Goal: Task Accomplishment & Management: Complete application form

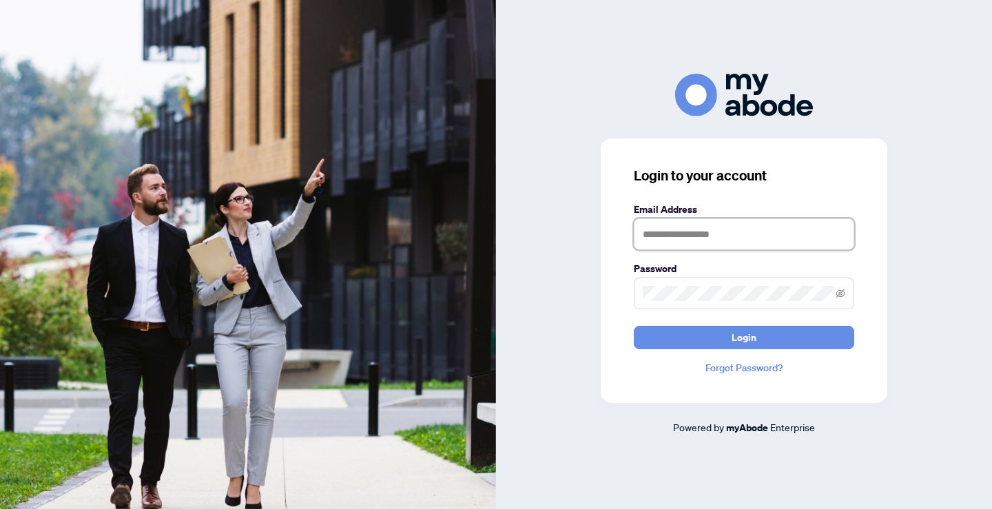
click at [734, 233] on input "text" at bounding box center [744, 234] width 220 height 32
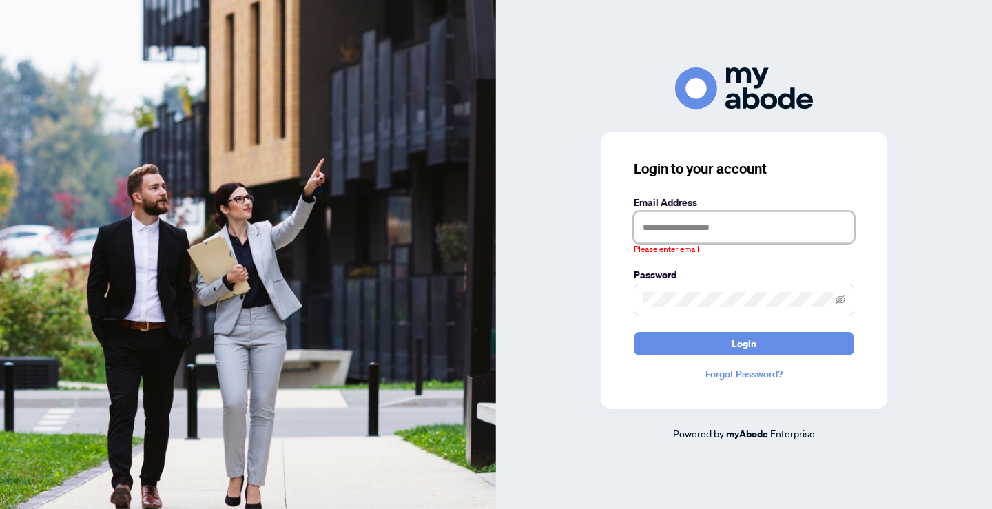
type input "**********"
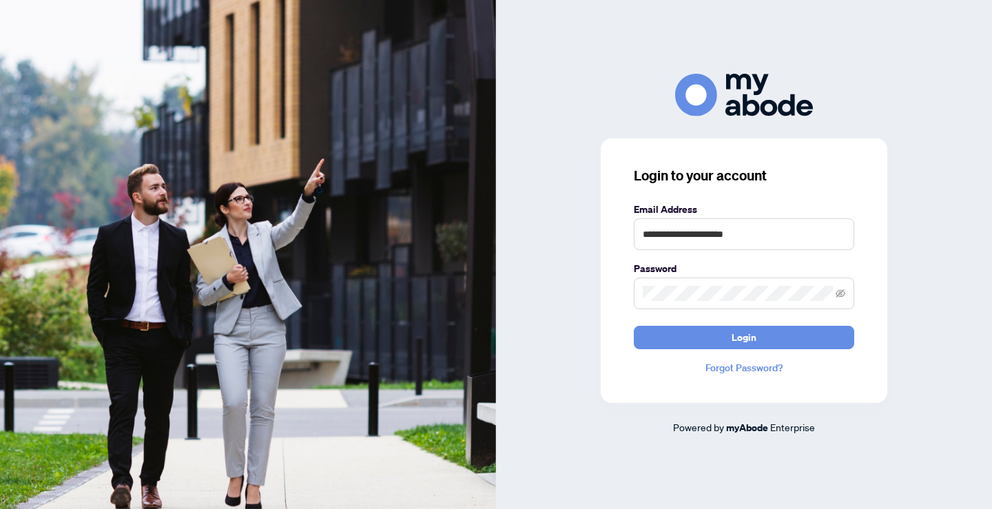
click at [634, 326] on button "Login" at bounding box center [744, 337] width 220 height 23
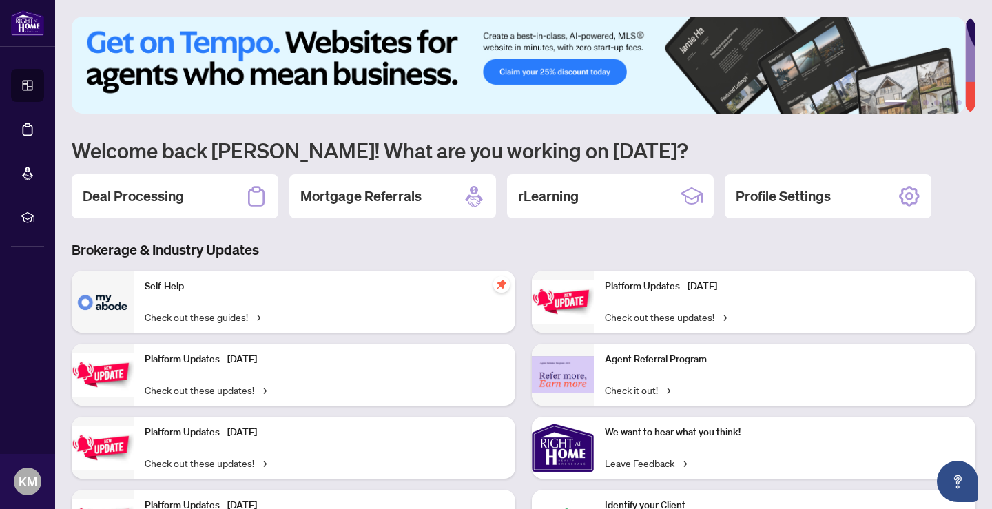
click at [113, 198] on h2 "Deal Processing" at bounding box center [133, 196] width 101 height 19
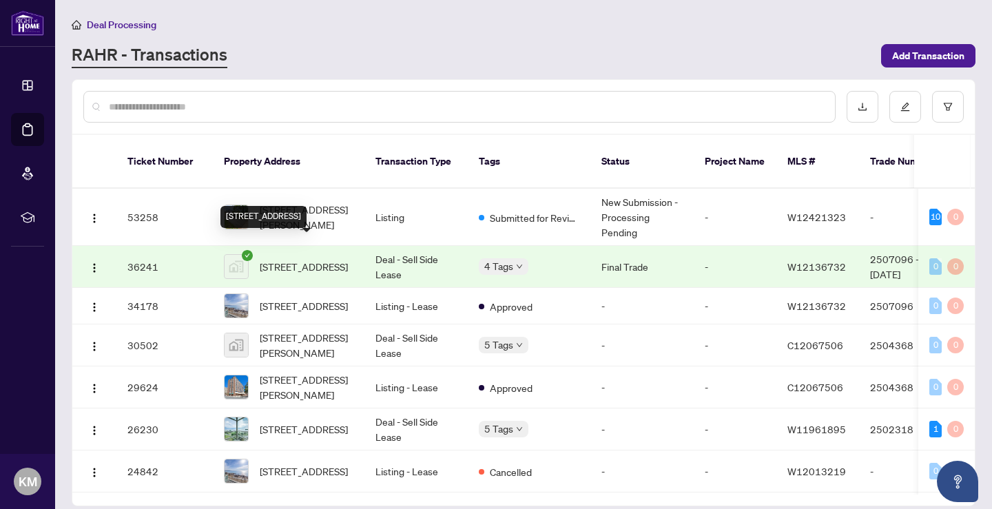
click at [297, 206] on div "[STREET_ADDRESS]" at bounding box center [263, 217] width 86 height 22
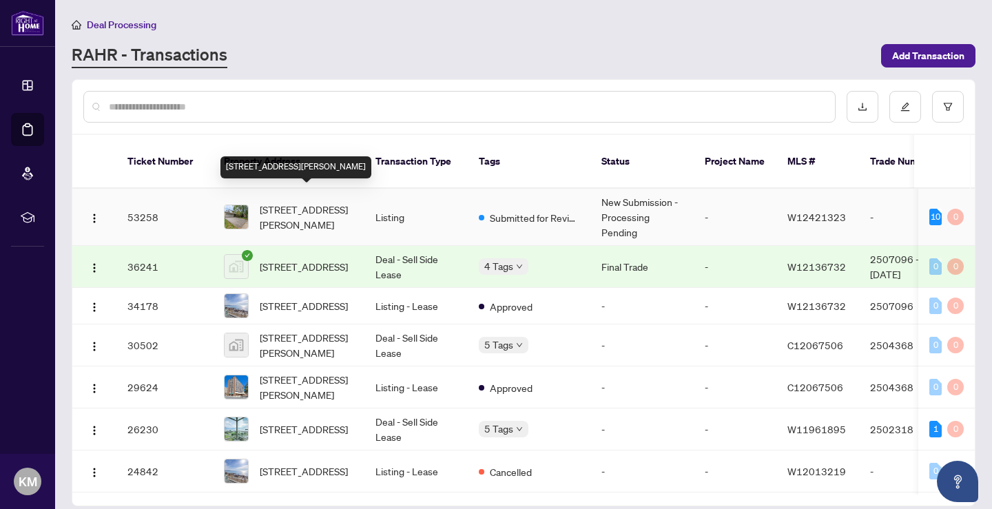
click at [278, 202] on span "[STREET_ADDRESS][PERSON_NAME]" at bounding box center [307, 217] width 94 height 30
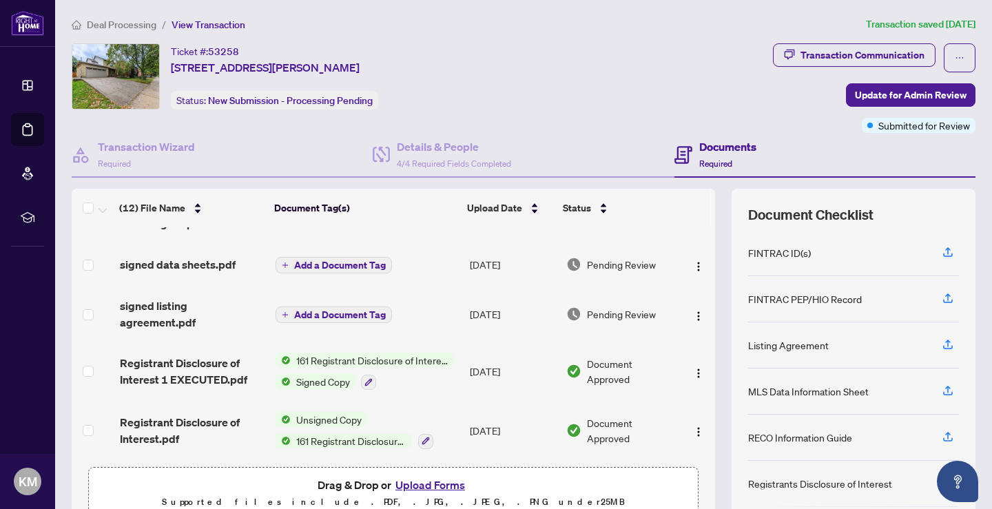
scroll to position [68, 0]
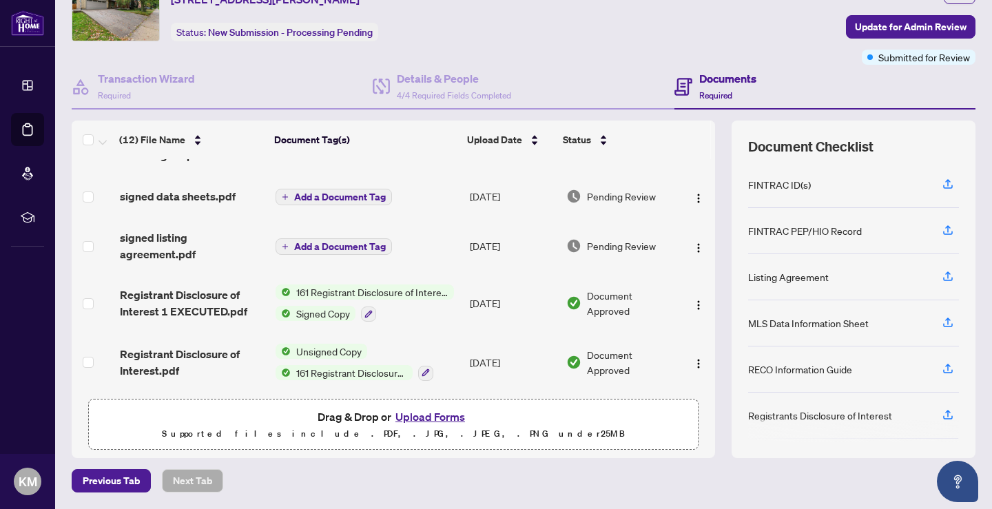
click at [432, 419] on button "Upload Forms" at bounding box center [430, 417] width 78 height 18
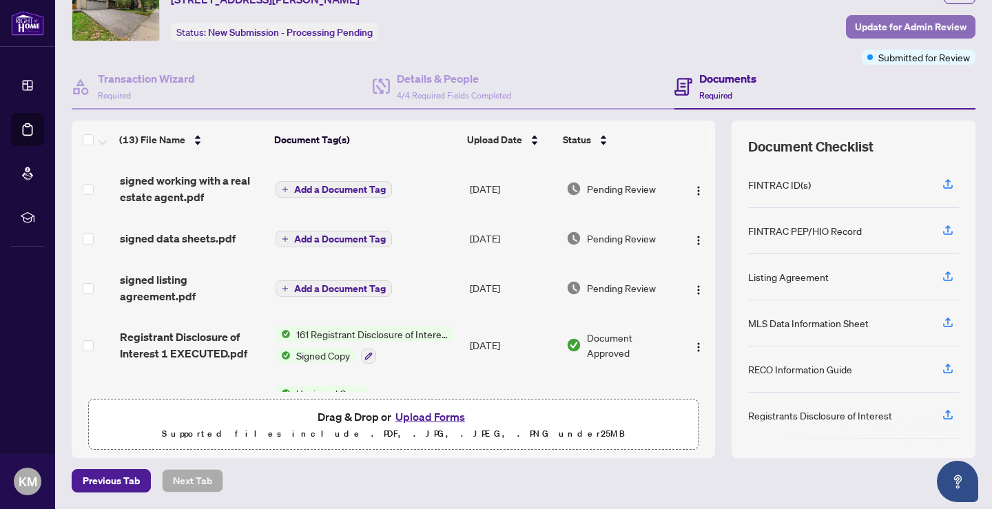
click at [886, 30] on span "Update for Admin Review" at bounding box center [911, 27] width 112 height 22
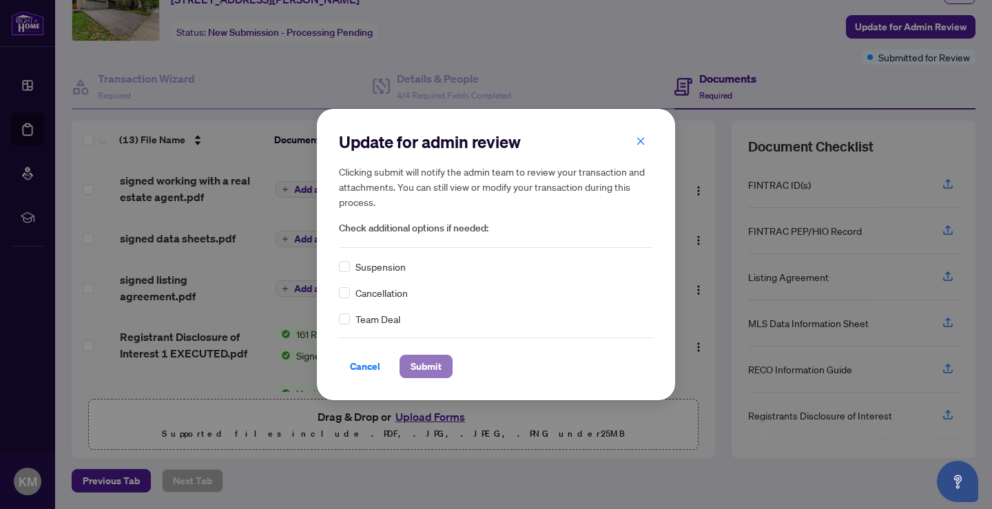
click at [419, 367] on span "Submit" at bounding box center [425, 366] width 31 height 22
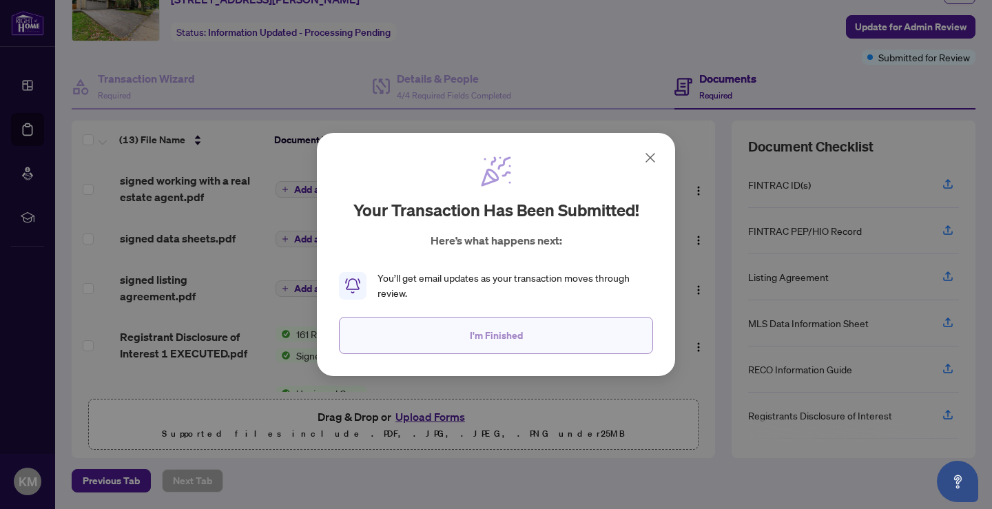
click at [481, 331] on span "I'm Finished" at bounding box center [496, 335] width 53 height 22
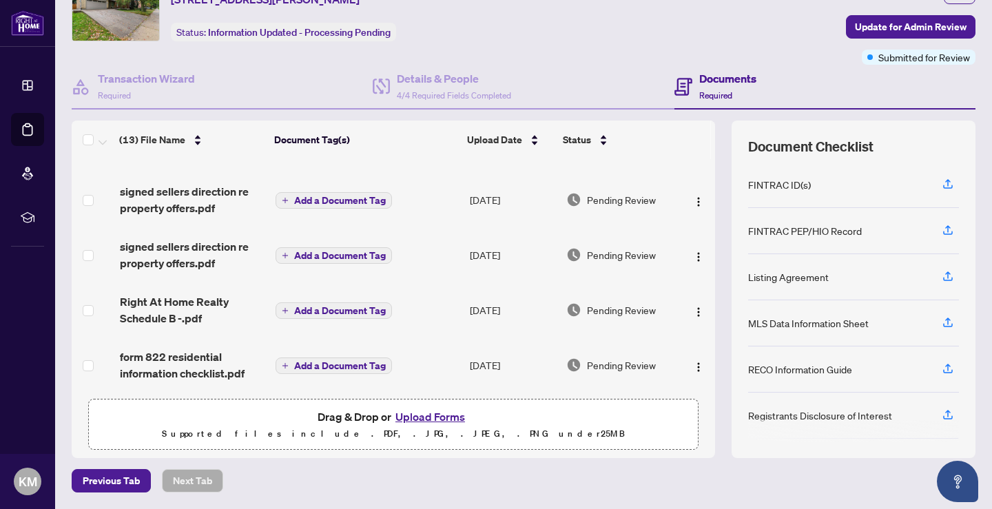
scroll to position [0, 0]
